Goal: Find specific page/section: Find specific page/section

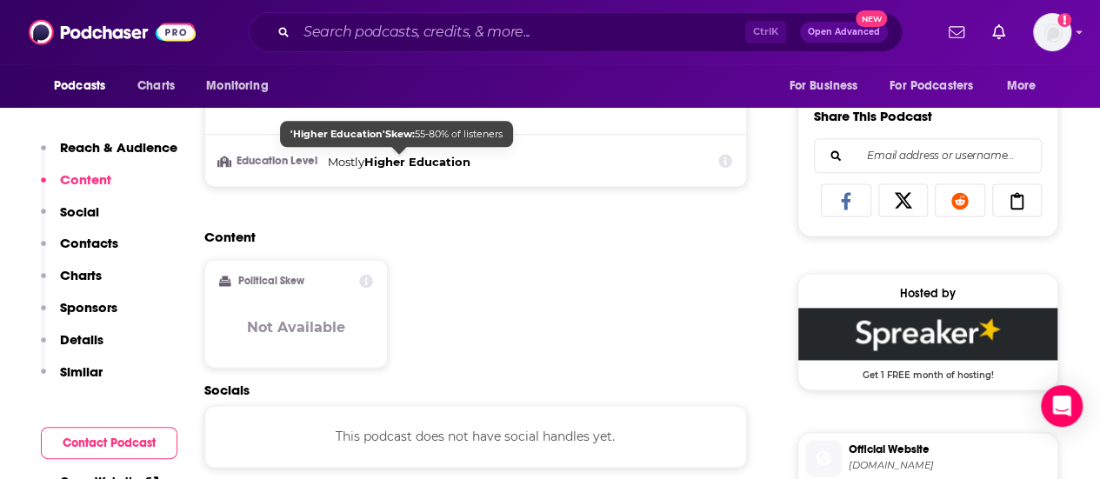
scroll to position [783, 0]
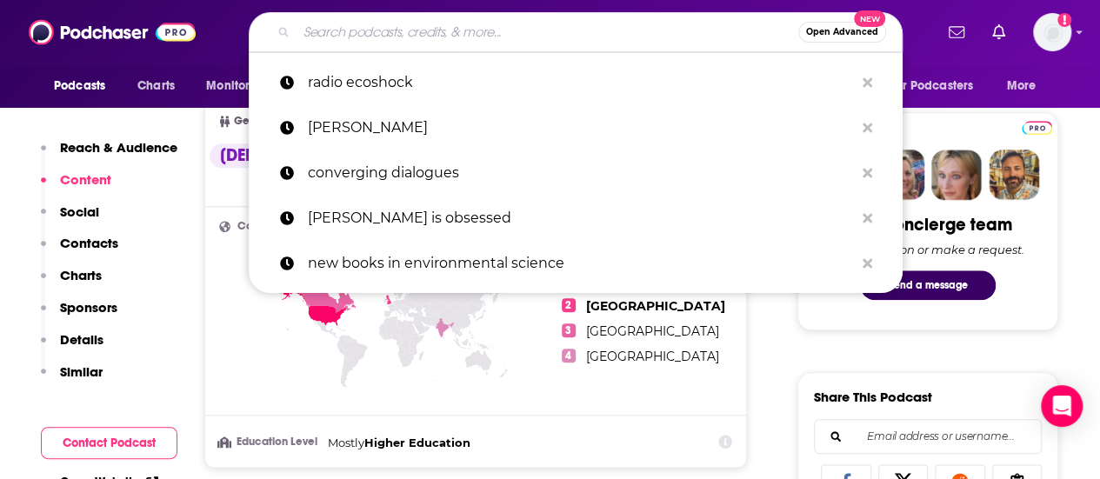
drag, startPoint x: 395, startPoint y: 14, endPoint x: 388, endPoint y: 3, distance: 12.5
click at [389, 3] on div "Podcasts Charts Monitoring Open Advanced New radio ecoshock [PERSON_NAME] conve…" at bounding box center [550, 32] width 1100 height 64
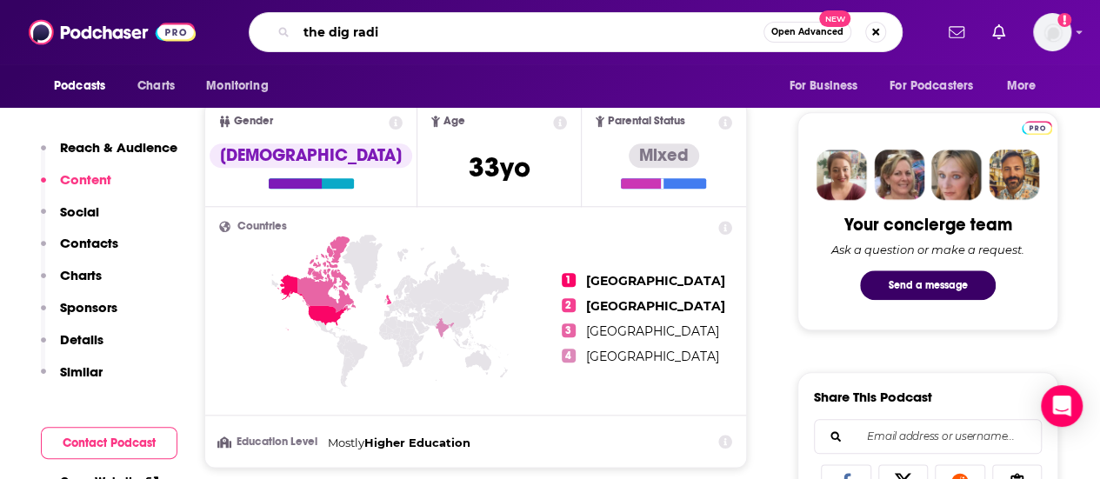
type input "the dig radio"
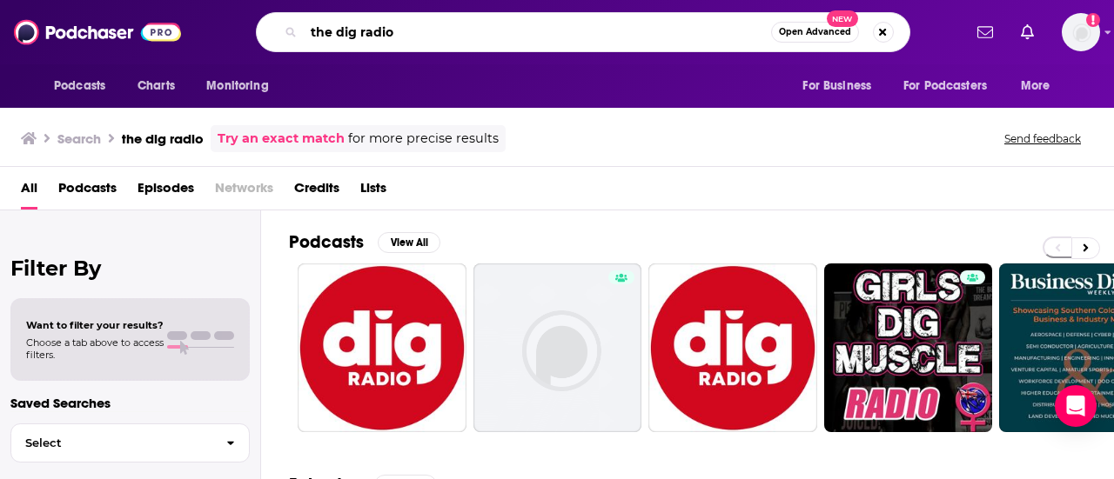
click at [358, 30] on input "the dig radio" at bounding box center [537, 32] width 467 height 28
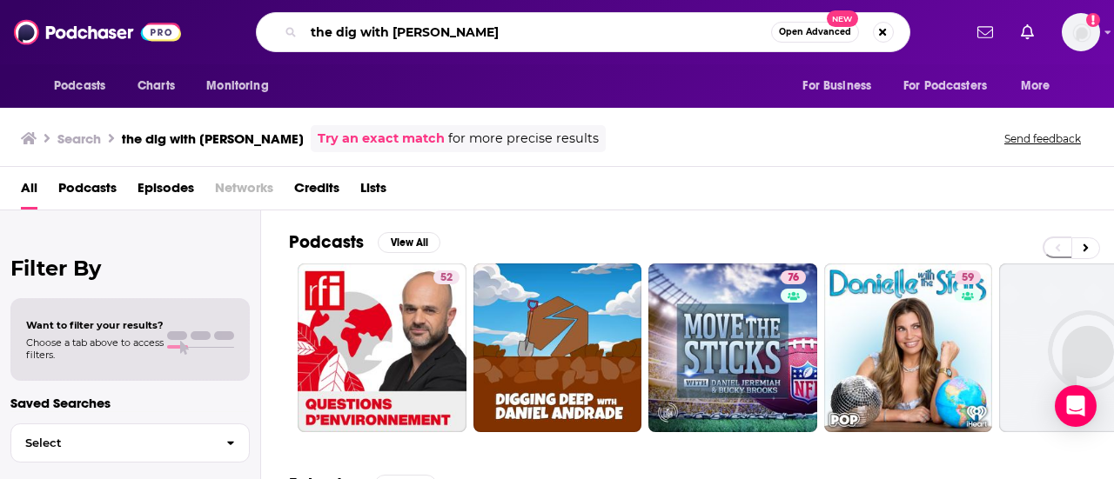
drag, startPoint x: 390, startPoint y: 30, endPoint x: 155, endPoint y: 20, distance: 235.1
click at [158, 18] on div "Podcasts Charts Monitoring the dig with [PERSON_NAME] Open Advanced New For Bus…" at bounding box center [557, 32] width 1114 height 64
type input "[PERSON_NAME]"
